Goal: Transaction & Acquisition: Purchase product/service

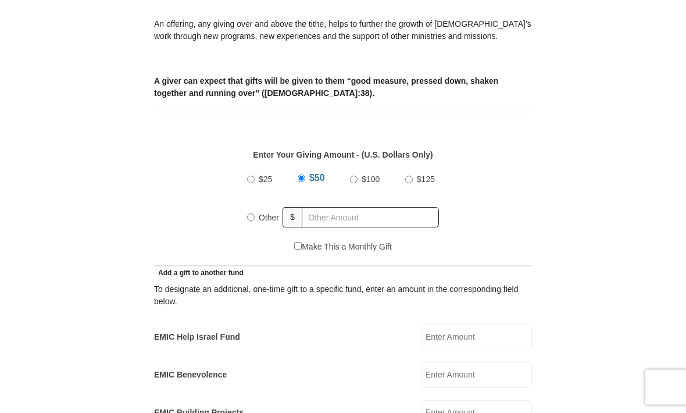
scroll to position [485, 0]
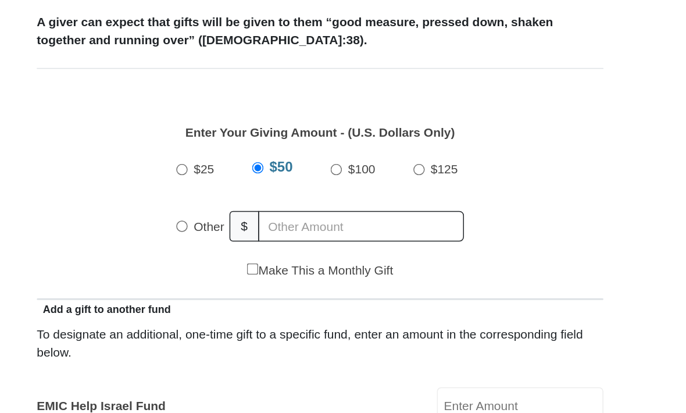
click at [247, 201] on input "Other" at bounding box center [251, 205] width 8 height 8
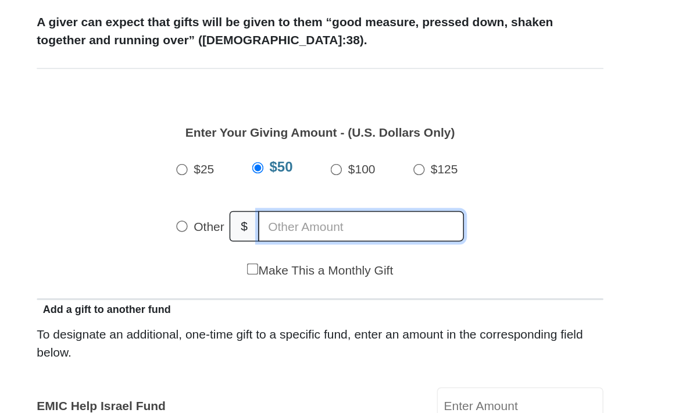
radio input "true"
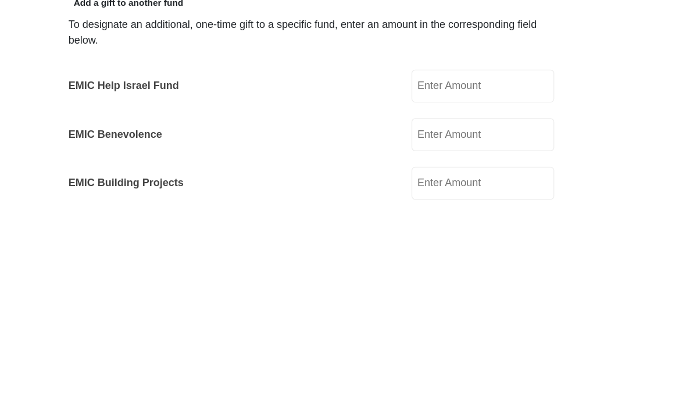
scroll to position [500, 0]
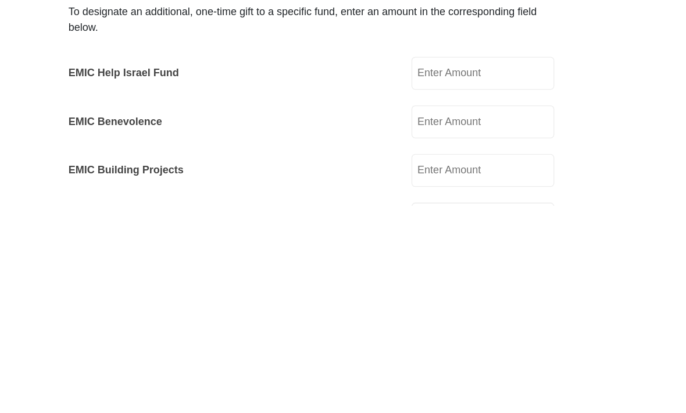
type input "80"
click at [421, 373] on input "EMIC Building Projects" at bounding box center [476, 386] width 111 height 26
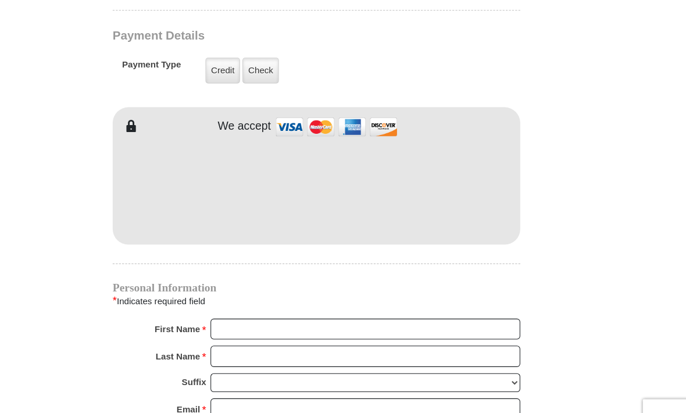
type input "20"
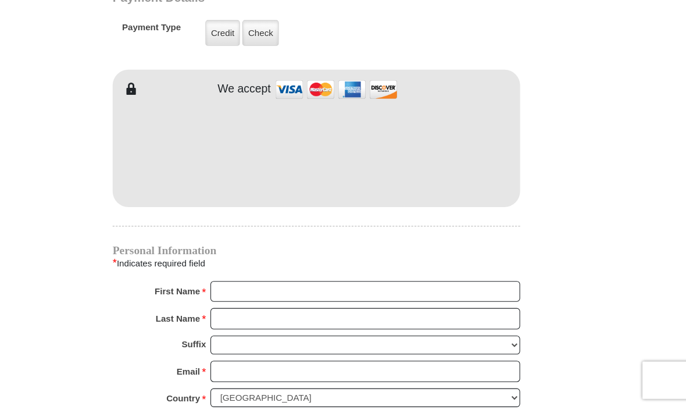
scroll to position [1017, 0]
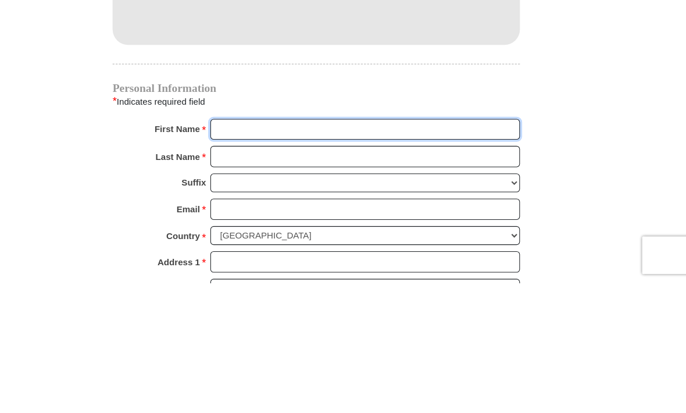
click at [245, 261] on input "First Name *" at bounding box center [388, 271] width 287 height 20
type input "Sipra"
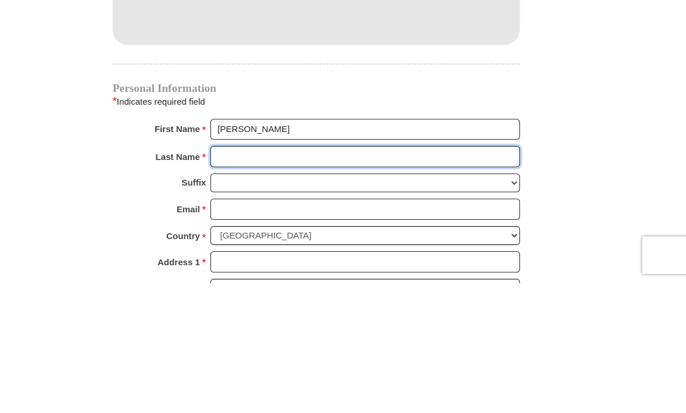
click at [245, 286] on input "Last Name *" at bounding box center [388, 296] width 287 height 20
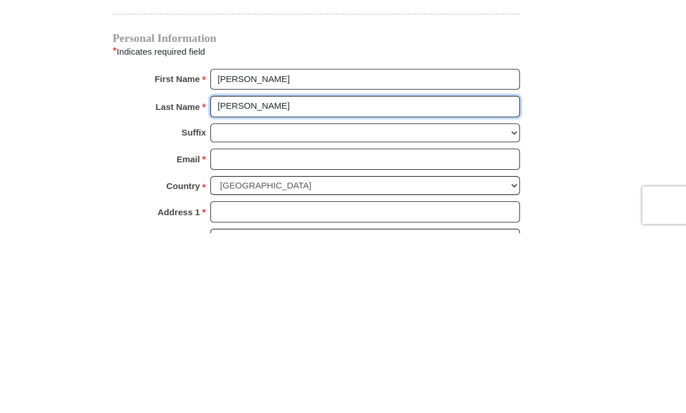
type input "Raychaudhuri"
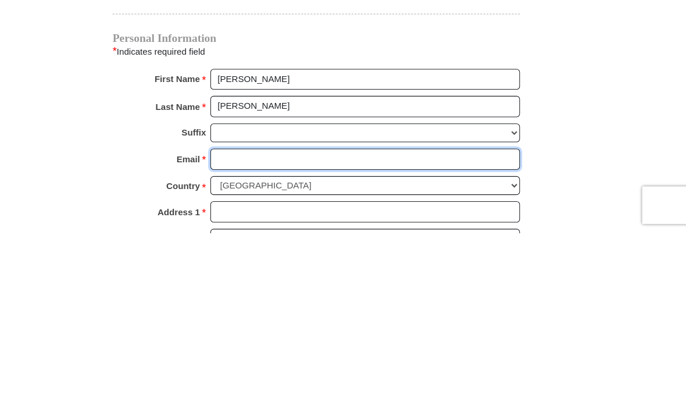
click at [245, 335] on input "Email *" at bounding box center [388, 345] width 287 height 20
type input "sipra26@yahoo.co.in"
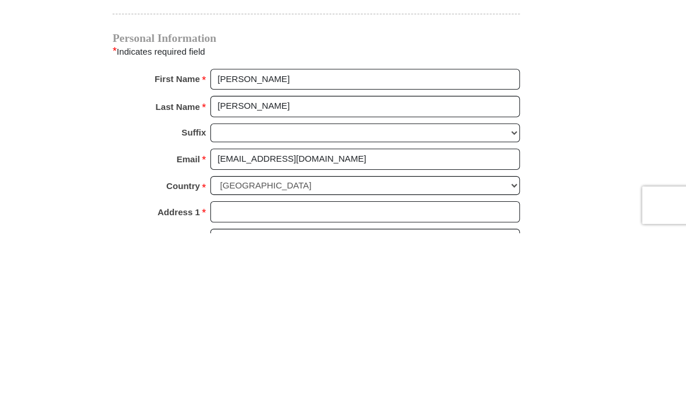
scroll to position [1214, 0]
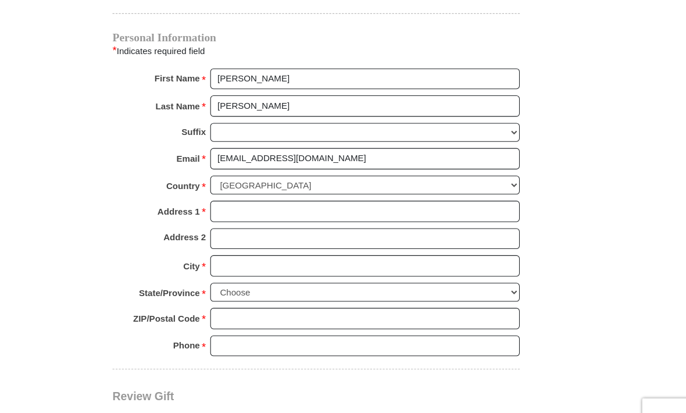
click at [290, 167] on select "United States of America Canada Antigua and Barbuda Argentina Armenia Aruba Aus…" at bounding box center [388, 172] width 287 height 18
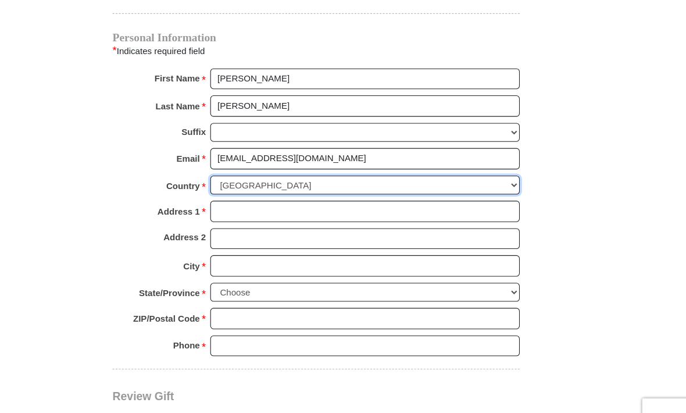
select select "IN"
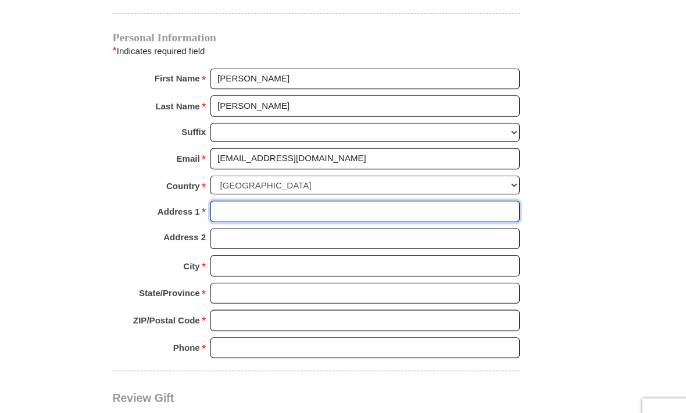
click at [245, 188] on input "Address 1 *" at bounding box center [388, 197] width 287 height 20
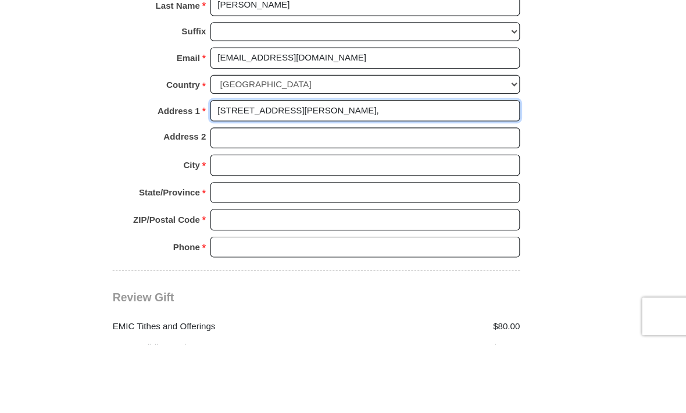
type input "8, Sadananda Road,"
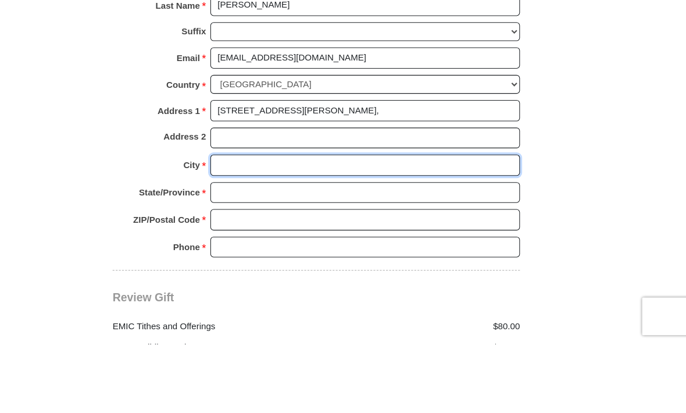
click at [245, 237] on input "City *" at bounding box center [388, 247] width 287 height 20
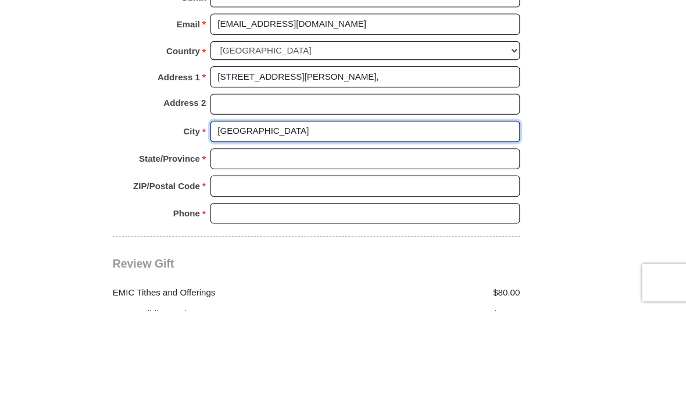
type input "Kolkata"
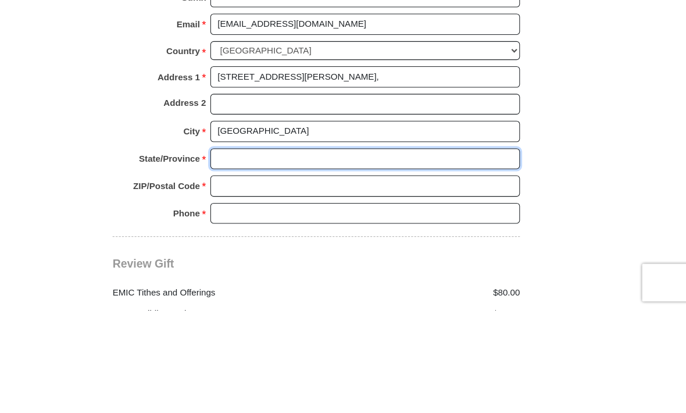
click at [245, 263] on input "State/Province *" at bounding box center [388, 273] width 287 height 20
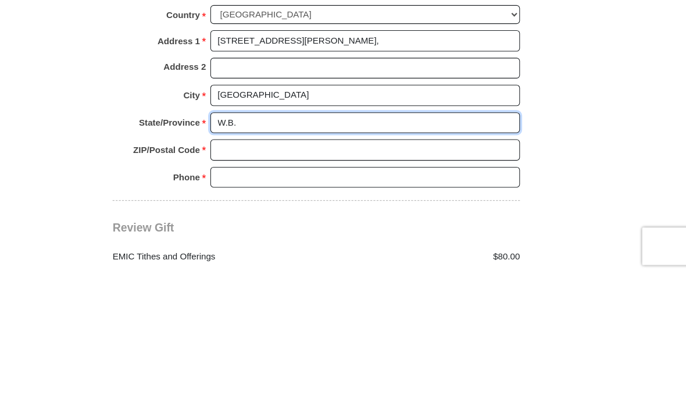
type input "W.B."
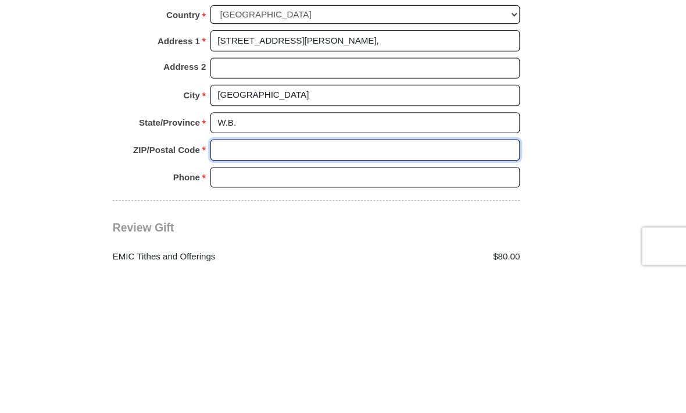
click at [245, 288] on input "ZIP/Postal Code *" at bounding box center [388, 298] width 287 height 20
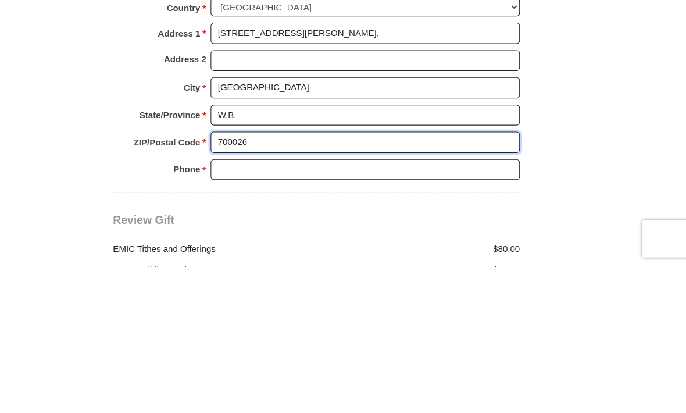
type input "700026"
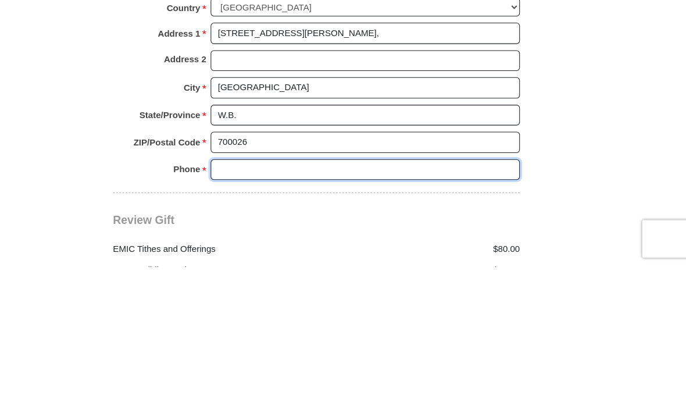
click at [245, 313] on input "Phone * *" at bounding box center [388, 323] width 287 height 20
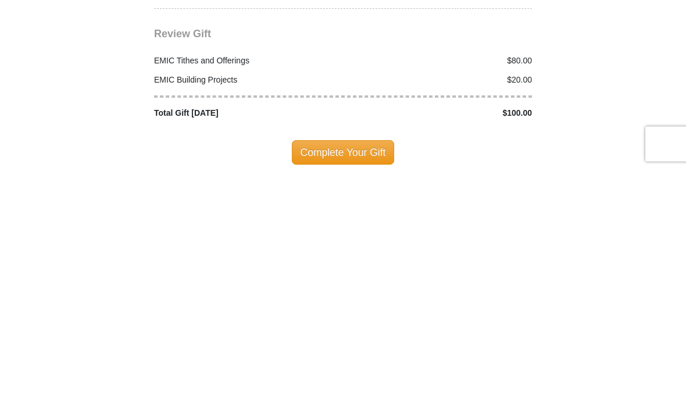
scroll to position [1308, 0]
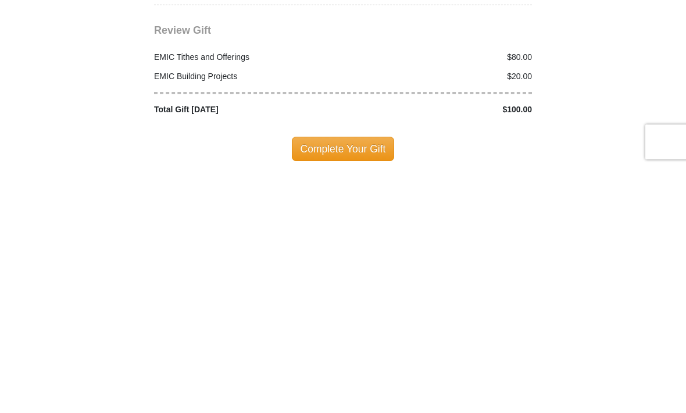
type input "9830105846"
click at [334, 382] on span "Complete Your Gift" at bounding box center [343, 394] width 103 height 24
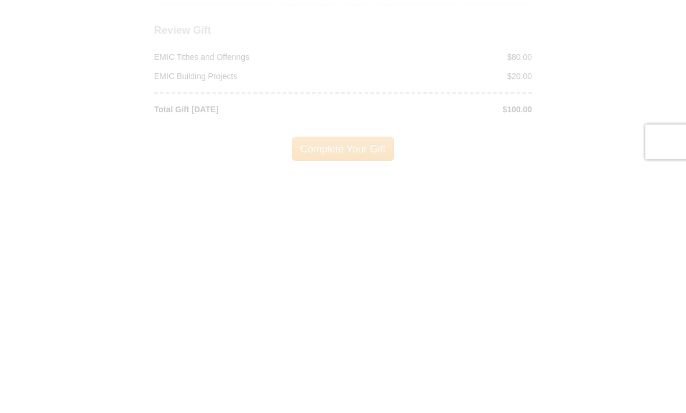
scroll to position [1554, 0]
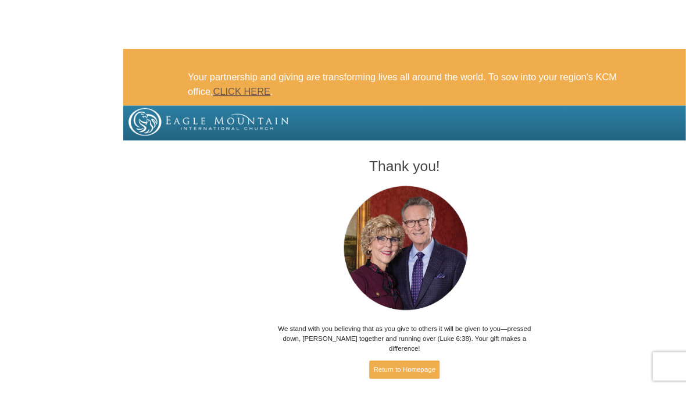
scroll to position [19, 0]
